Goal: Check status: Check status

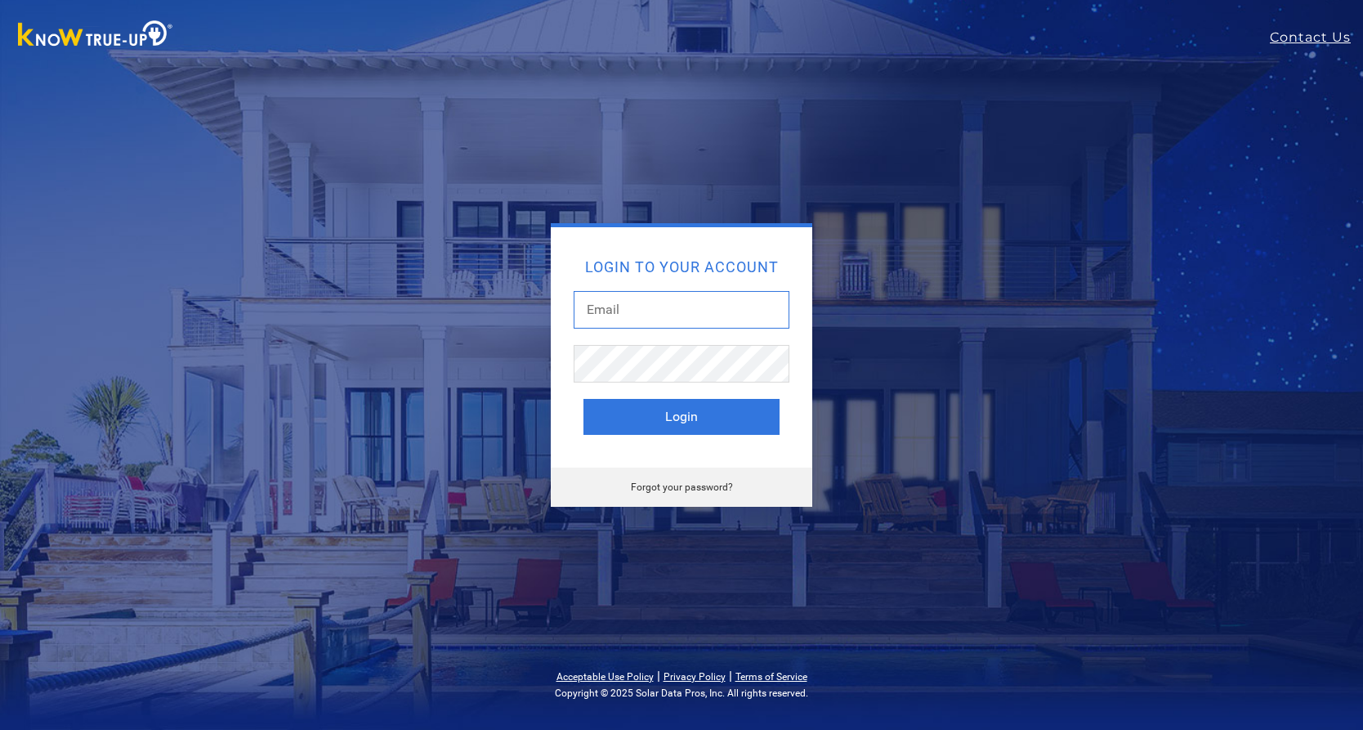
type input "[EMAIL_ADDRESS][DOMAIN_NAME]"
click at [703, 408] on button "Login" at bounding box center [681, 417] width 196 height 36
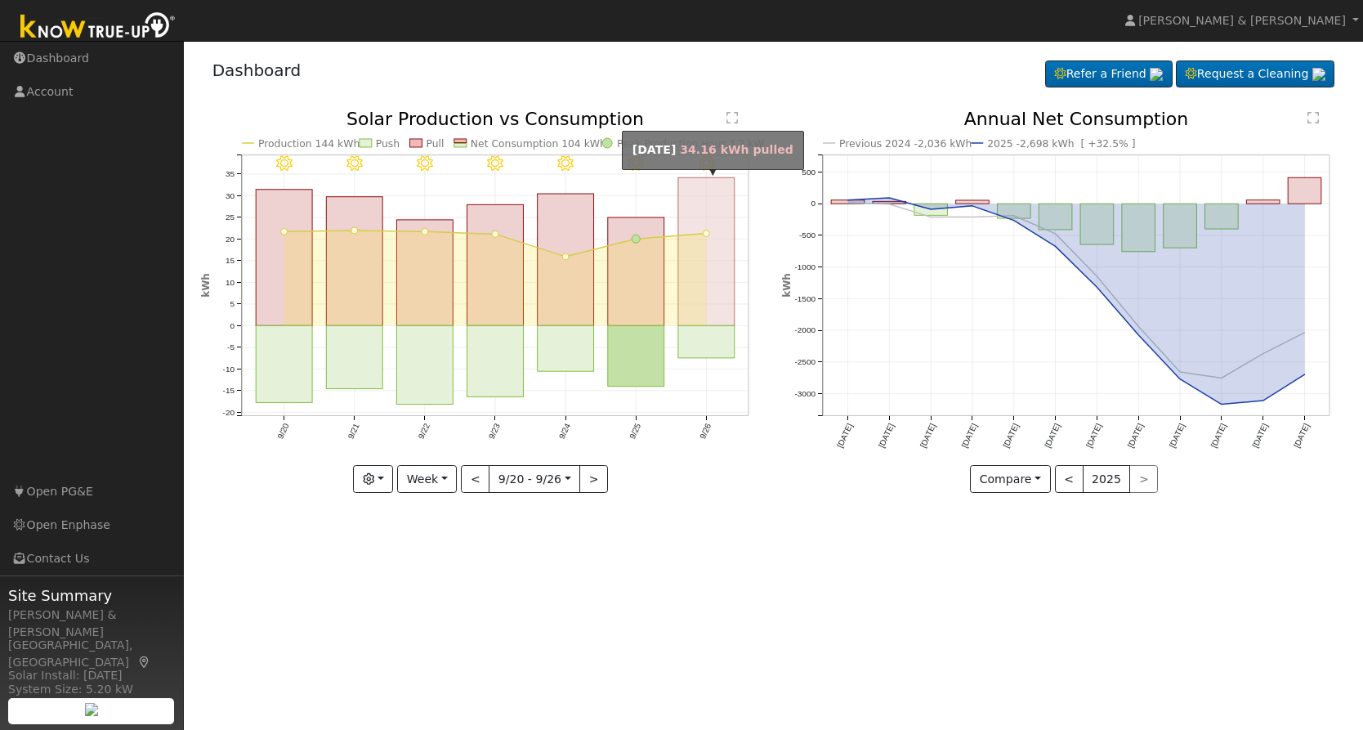
click at [714, 272] on rect "onclick=""" at bounding box center [706, 251] width 56 height 148
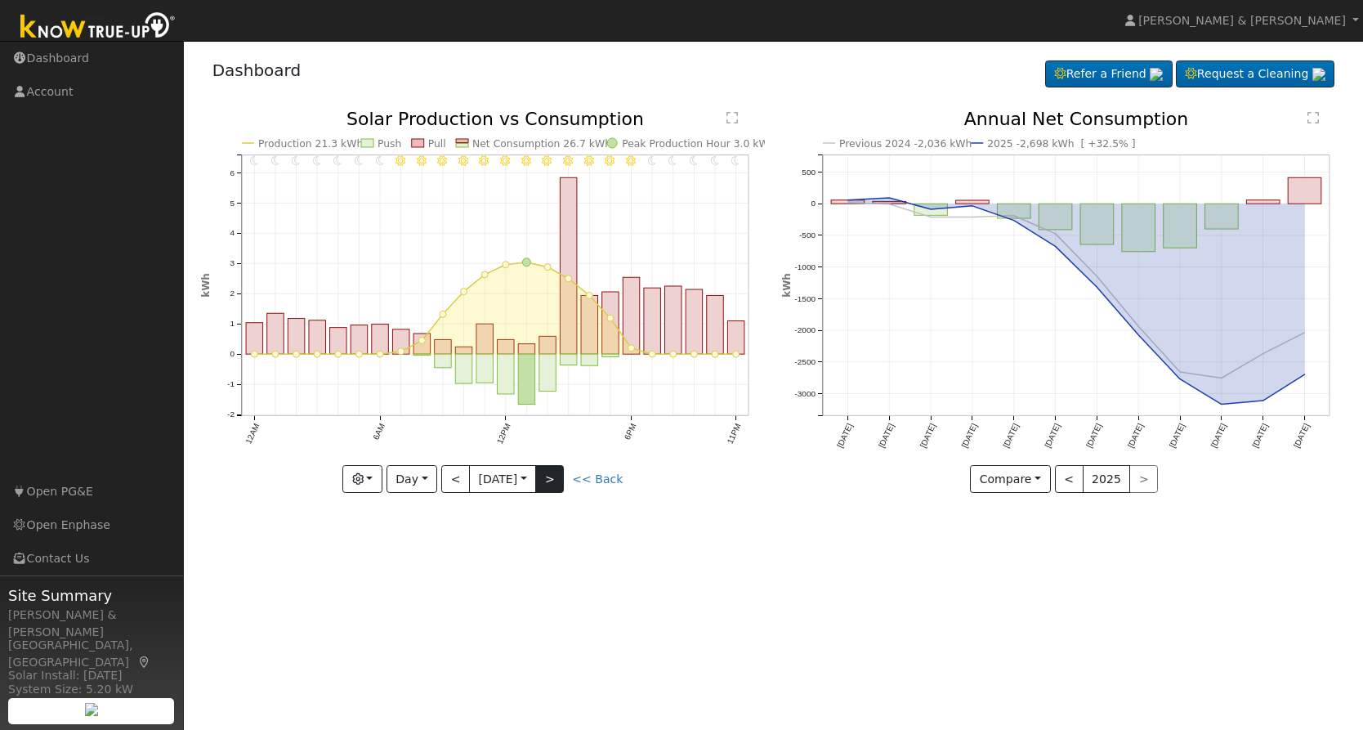
click at [553, 480] on button ">" at bounding box center [549, 479] width 29 height 28
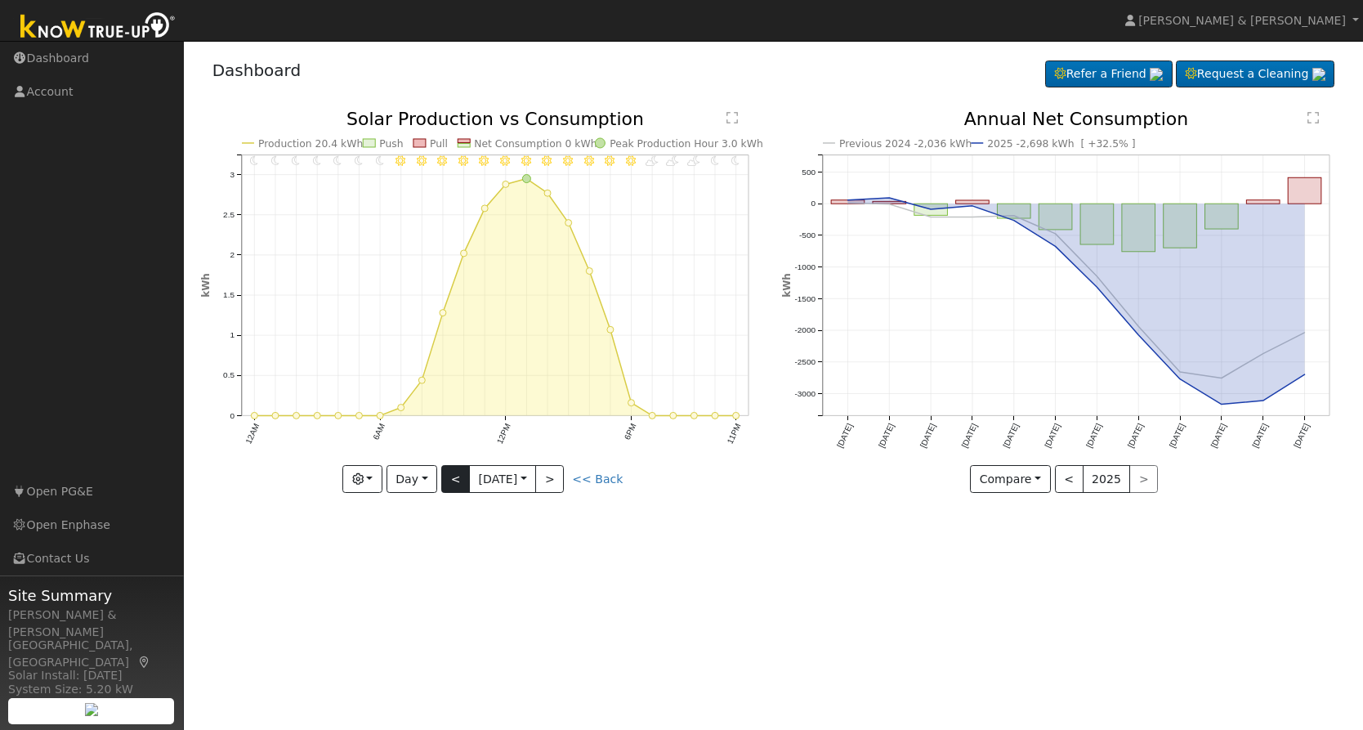
click at [449, 484] on button "<" at bounding box center [455, 479] width 29 height 28
type input "2025-09-26"
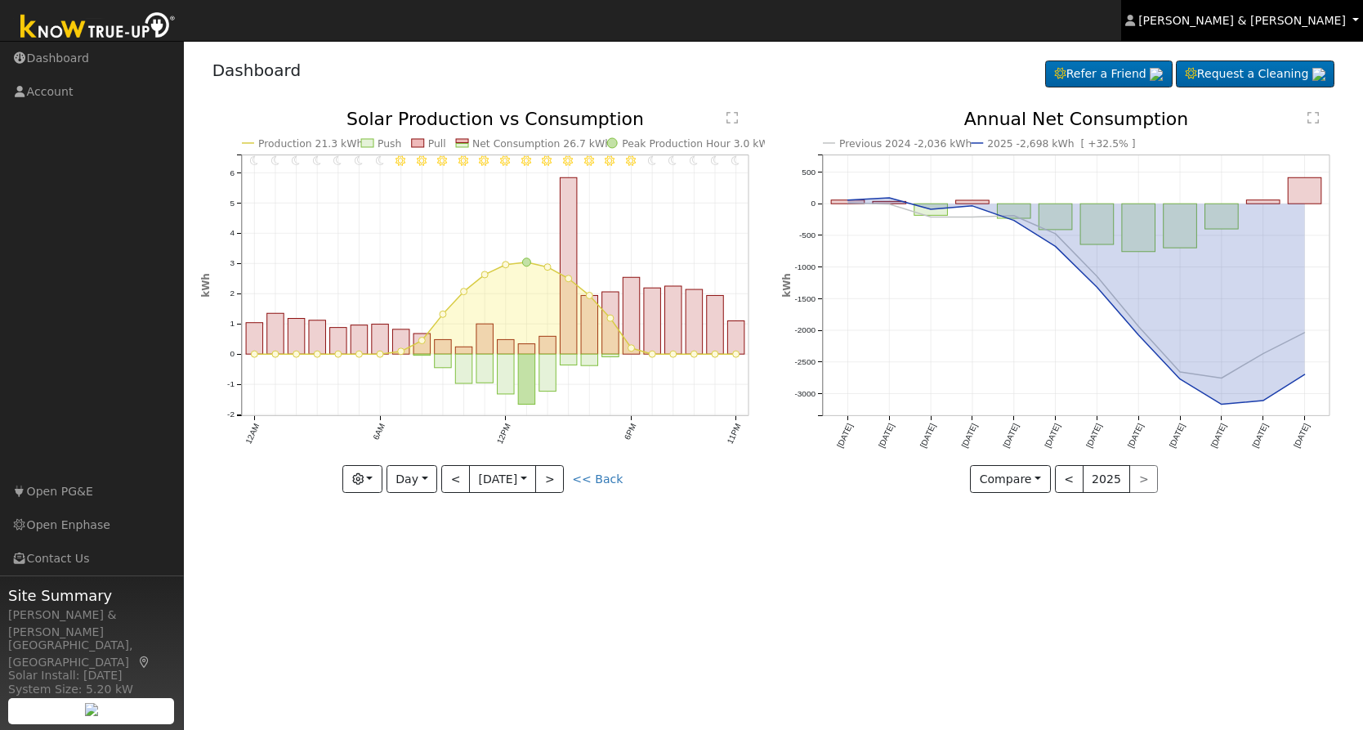
click at [1278, 25] on span "Kristin & Dustin Scharnick" at bounding box center [1242, 20] width 208 height 13
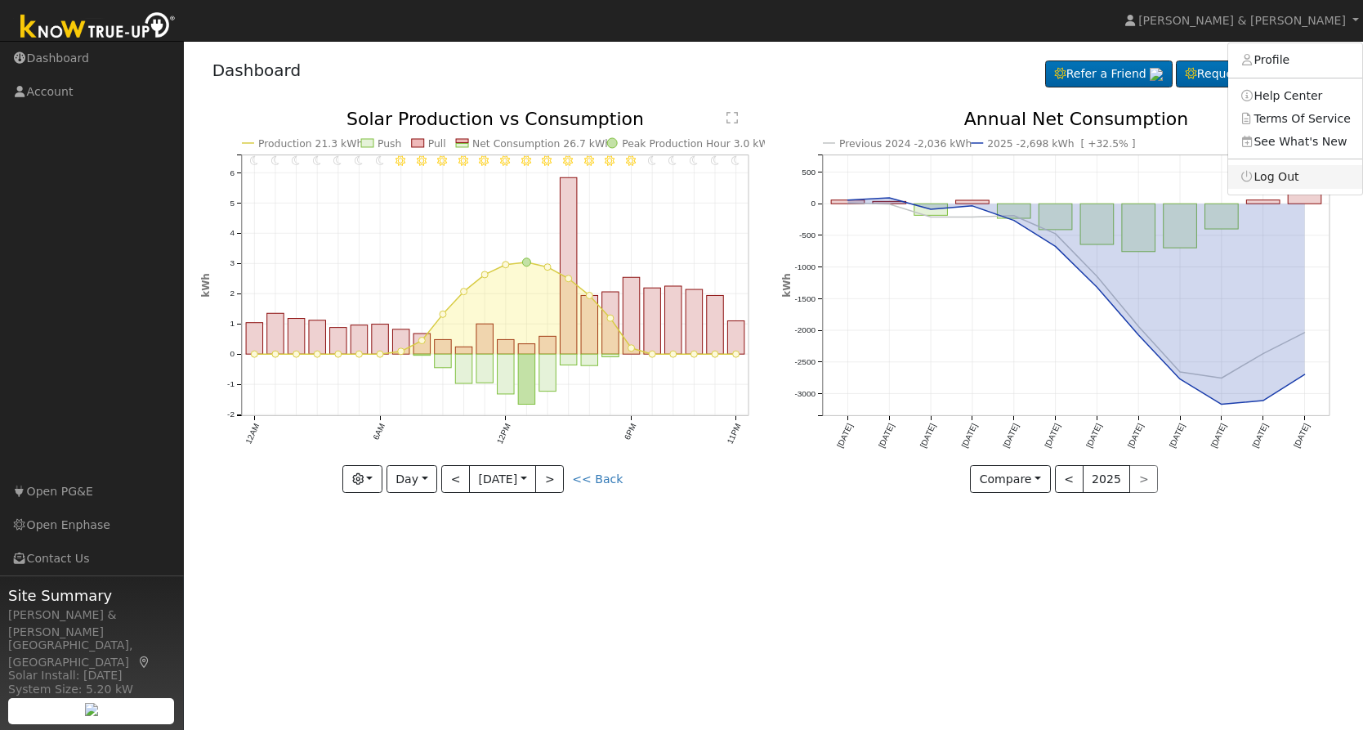
click at [1263, 170] on link "Log Out" at bounding box center [1295, 176] width 134 height 23
